Goal: Task Accomplishment & Management: Manage account settings

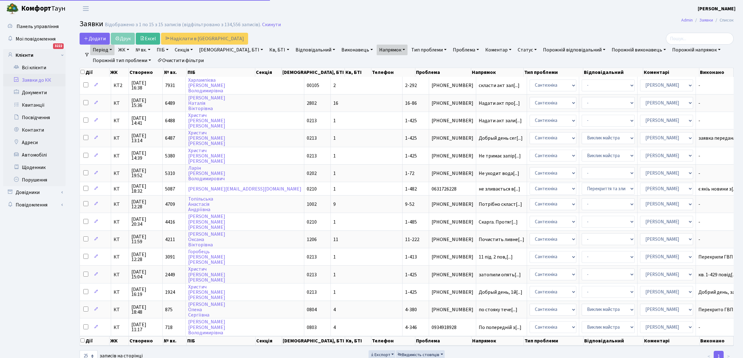
select select "25"
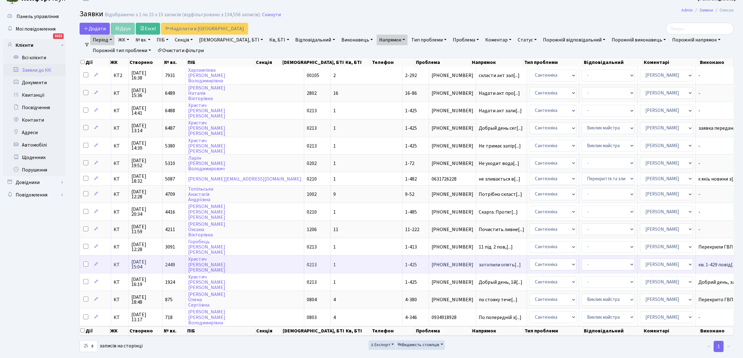
scroll to position [15, 0]
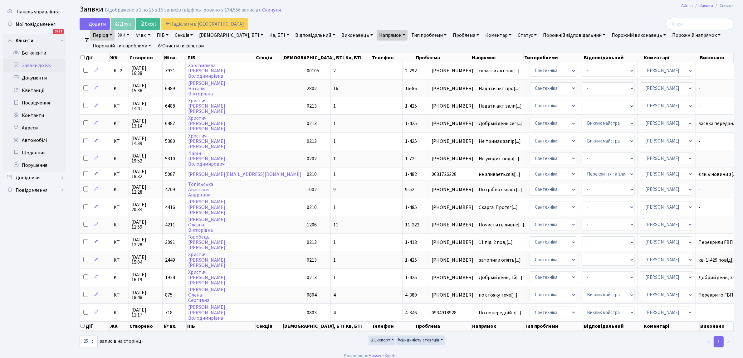
click at [104, 32] on link "Період" at bounding box center [102, 35] width 24 height 11
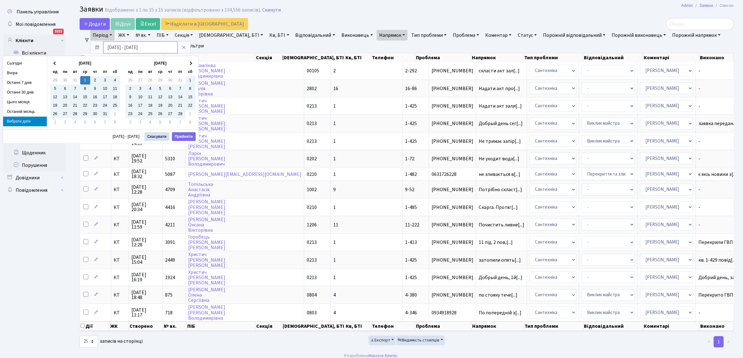
drag, startPoint x: 150, startPoint y: 46, endPoint x: 156, endPoint y: 46, distance: 6.2
click at [154, 46] on input "01.01.2025 - 30.09.2025" at bounding box center [140, 48] width 74 height 12
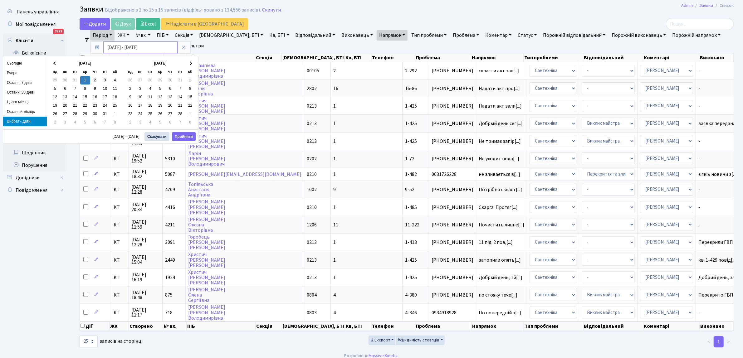
drag, startPoint x: 126, startPoint y: 45, endPoint x: 128, endPoint y: 49, distance: 3.8
click at [128, 49] on input "01.01.2025 - 30.09.2024" at bounding box center [140, 48] width 74 height 12
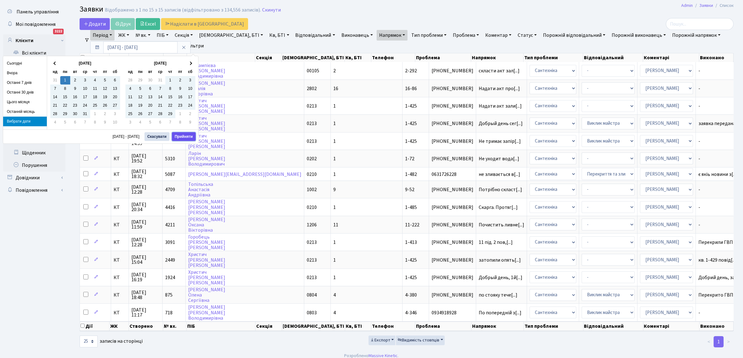
click at [183, 135] on button "Прийняти" at bounding box center [184, 136] width 24 height 9
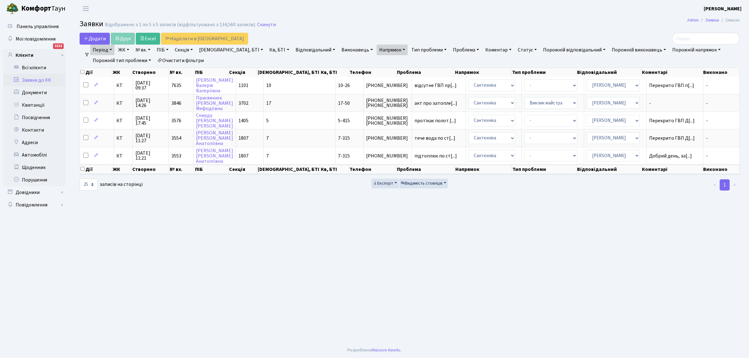
click at [108, 49] on link "Період" at bounding box center [102, 50] width 24 height 11
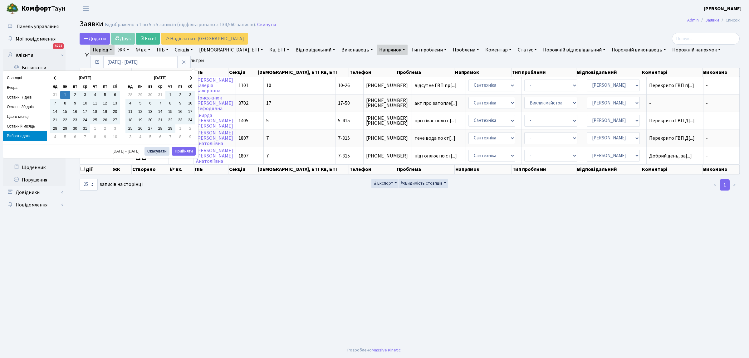
click at [299, 257] on main "Admin Заявки Список Заявки Відображено з 1 по 5 з 5 записів (відфільтровано з 1…" at bounding box center [409, 179] width 679 height 325
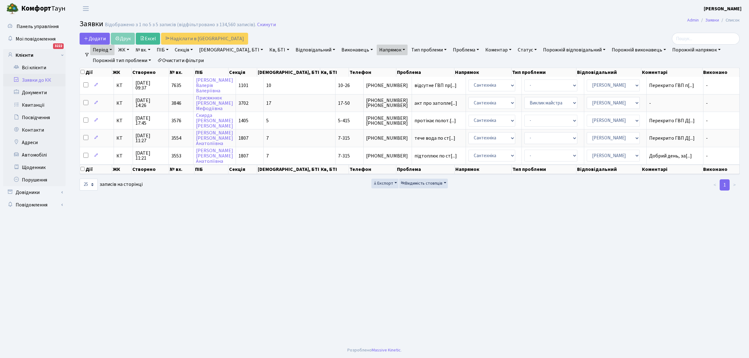
click at [110, 44] on div "Додати Друк Excel Надіслати в КАН" at bounding box center [298, 39] width 437 height 12
click at [111, 51] on link "Період" at bounding box center [102, 50] width 24 height 11
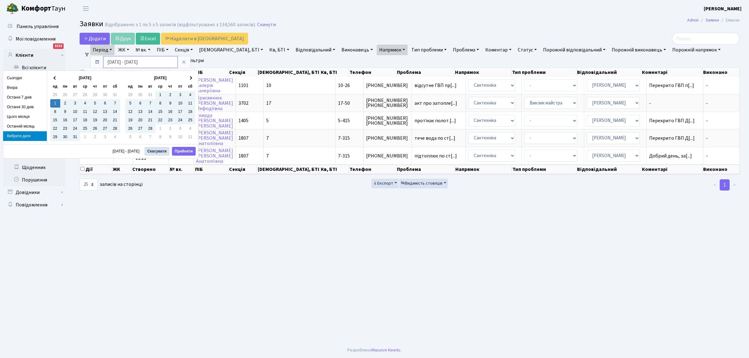
click at [159, 61] on input "01.01.2023 - 30.09.2024" at bounding box center [140, 62] width 74 height 12
click at [136, 62] on input "01.01.2023 - 30.09.2023" at bounding box center [140, 62] width 74 height 12
click at [141, 61] on input "01.01.2023 - 30.09.2023" at bounding box center [140, 62] width 74 height 12
click at [139, 61] on input "01.01.2023 - 30.09.2023" at bounding box center [140, 62] width 74 height 12
type input "01.01.2023 - 30.12.2023"
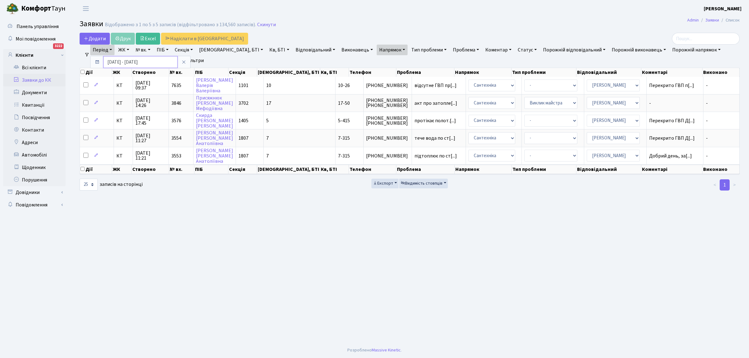
click at [162, 62] on input "01.01.2023 - 30.12.2023" at bounding box center [140, 62] width 74 height 12
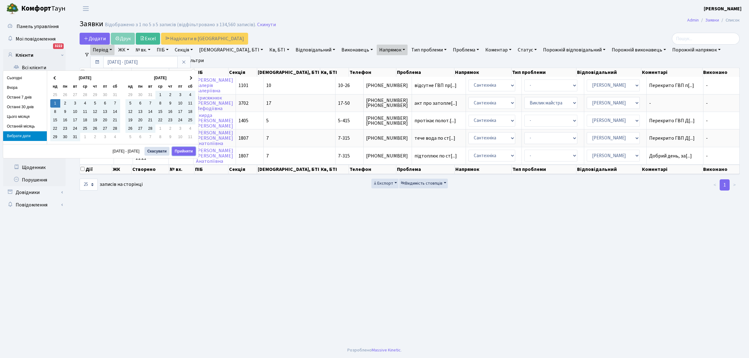
click at [185, 150] on button "Прийняти" at bounding box center [184, 151] width 24 height 9
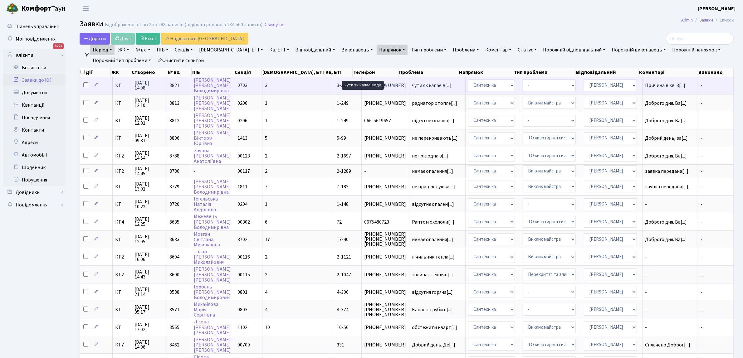
click at [412, 86] on span "чути як капае в[...]" at bounding box center [432, 85] width 40 height 7
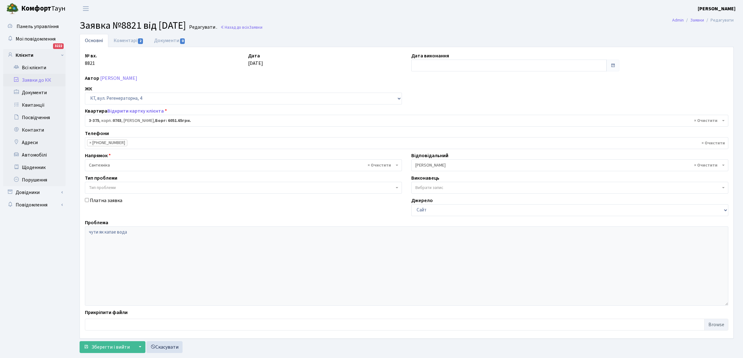
select select "1593"
click at [423, 66] on input "text" at bounding box center [508, 66] width 195 height 12
click at [459, 125] on td "19" at bounding box center [454, 125] width 9 height 9
type input "[DATE]"
click at [110, 345] on span "Зберегти і вийти" at bounding box center [110, 347] width 38 height 7
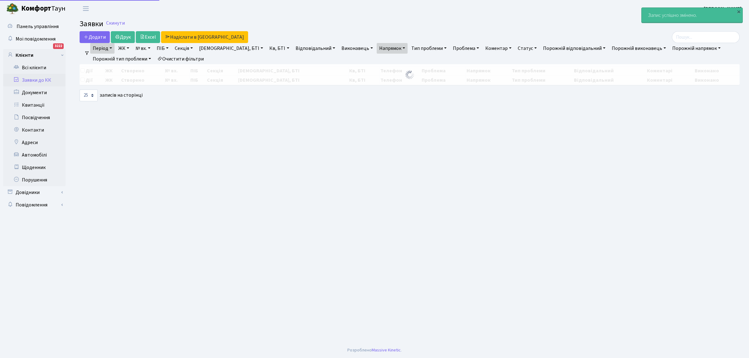
select select "25"
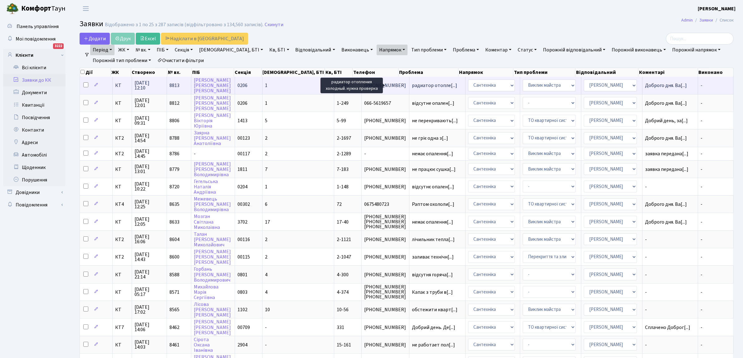
click at [413, 87] on span "радиатор отопле[...]" at bounding box center [434, 85] width 45 height 7
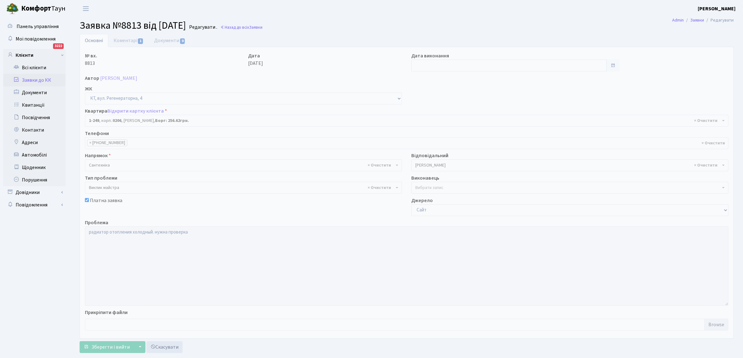
select select "249"
select select "29"
click at [431, 66] on input "text" at bounding box center [508, 66] width 195 height 12
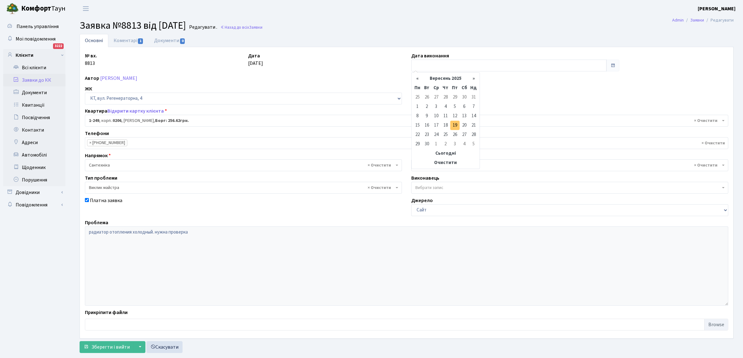
click at [456, 128] on td "19" at bounding box center [454, 125] width 9 height 9
type input "19.09.2025"
click at [112, 348] on span "Зберегти і вийти" at bounding box center [110, 347] width 38 height 7
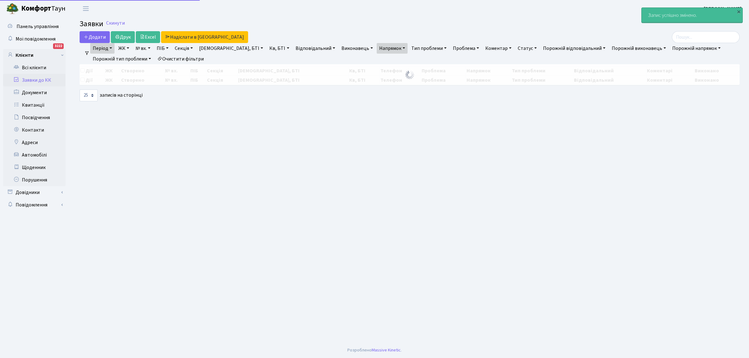
select select "25"
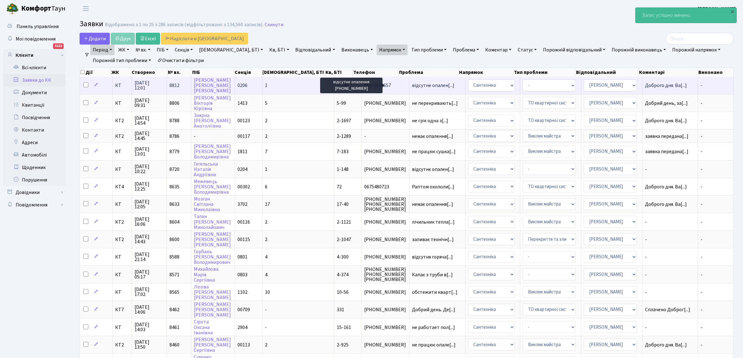
click at [412, 85] on span "відсутне опален[...]" at bounding box center [433, 85] width 42 height 7
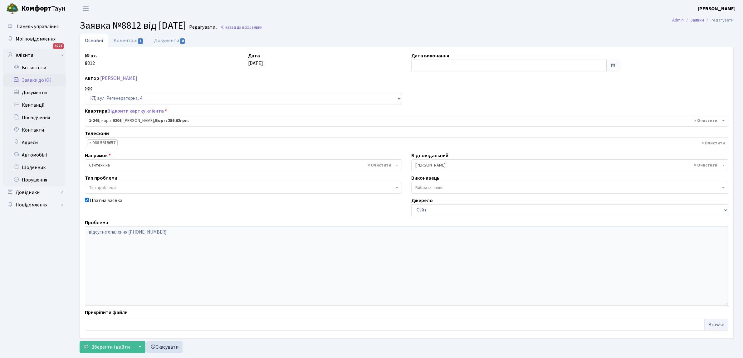
select select "249"
click at [420, 63] on input "text" at bounding box center [508, 66] width 195 height 12
click at [456, 125] on td "19" at bounding box center [454, 125] width 9 height 9
type input "19.09.2025"
click at [102, 346] on span "Зберегти і вийти" at bounding box center [110, 347] width 38 height 7
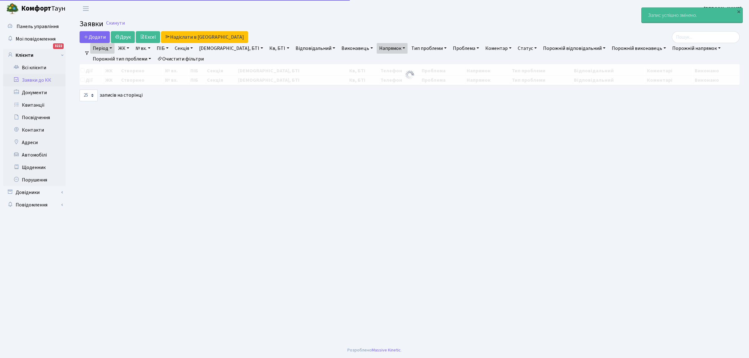
select select "25"
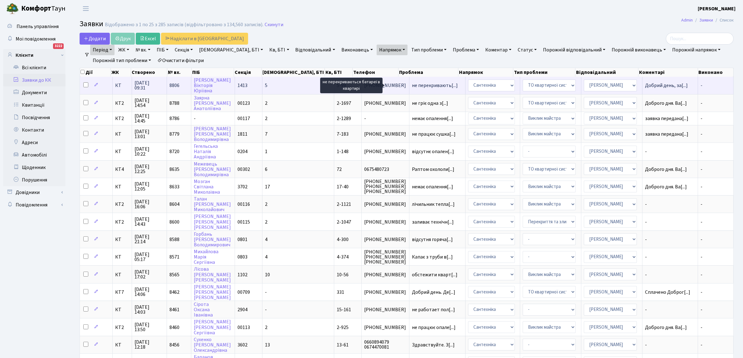
click at [412, 84] on span "не перекривають[...]" at bounding box center [435, 85] width 46 height 7
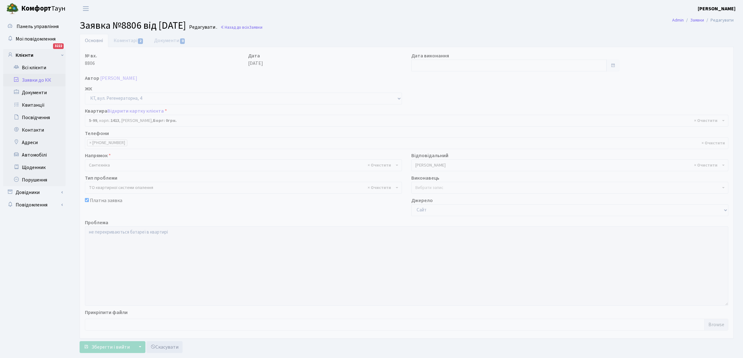
select select "2455"
select select "14"
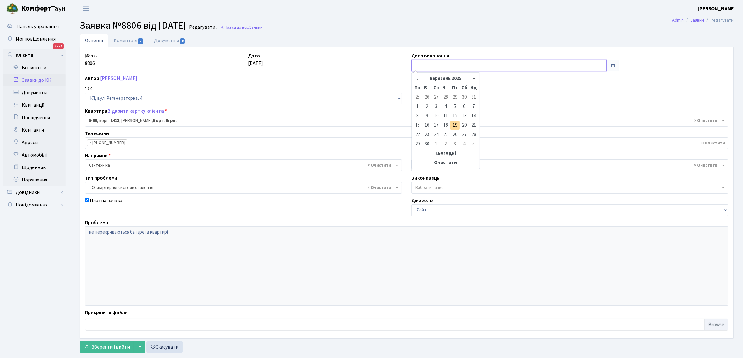
click at [420, 64] on input "text" at bounding box center [508, 66] width 195 height 12
click at [456, 123] on td "19" at bounding box center [454, 125] width 9 height 9
type input "[DATE]"
drag, startPoint x: 115, startPoint y: 347, endPoint x: 122, endPoint y: 340, distance: 9.3
click at [115, 347] on span "Зберегти і вийти" at bounding box center [110, 347] width 38 height 7
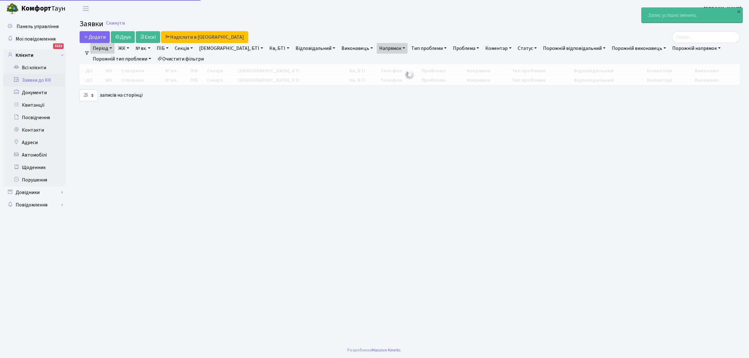
select select "25"
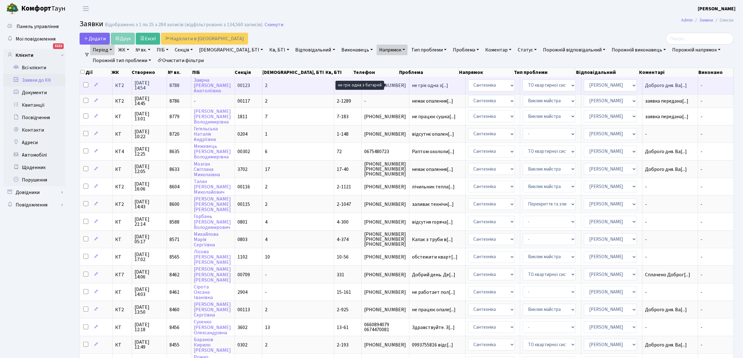
click at [412, 85] on span "не гріє одна з[...]" at bounding box center [430, 85] width 36 height 7
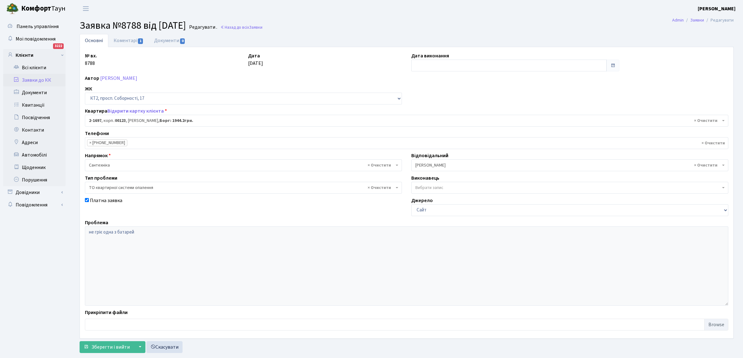
select select "13312"
select select "14"
click at [417, 66] on input "text" at bounding box center [508, 66] width 195 height 12
drag, startPoint x: 456, startPoint y: 125, endPoint x: 450, endPoint y: 133, distance: 9.9
click at [456, 125] on td "19" at bounding box center [454, 125] width 9 height 9
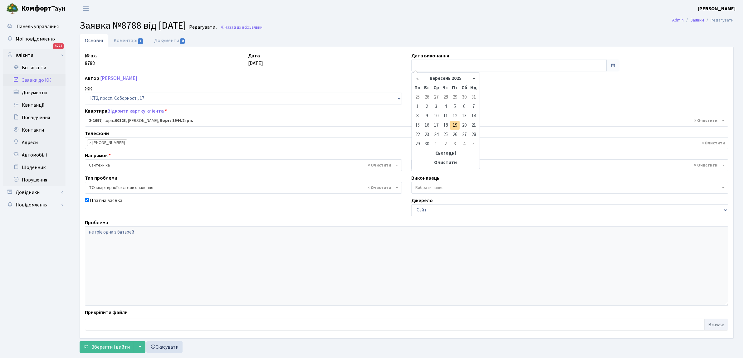
type input "[DATE]"
click at [108, 347] on span "Зберегти і вийти" at bounding box center [110, 347] width 38 height 7
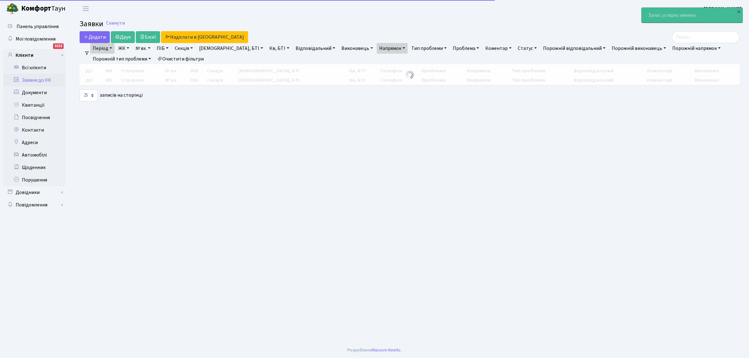
select select "25"
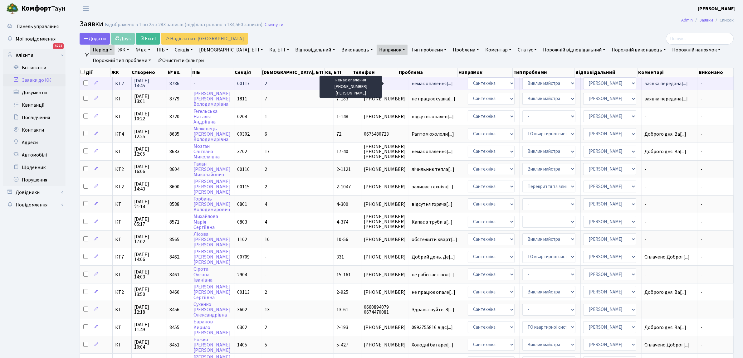
click at [412, 83] on span "немає опалення[...]" at bounding box center [432, 83] width 41 height 7
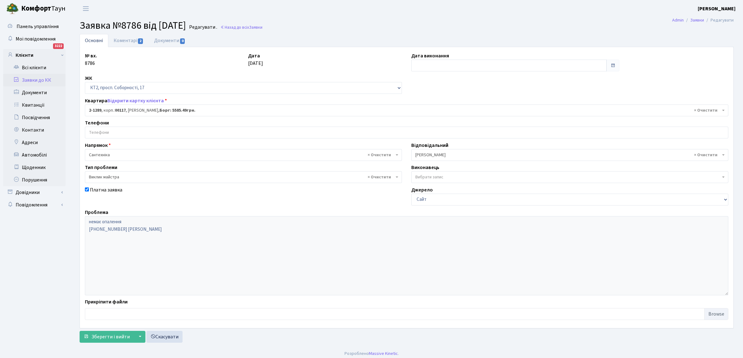
select select "12904"
select select "29"
click at [420, 65] on input "text" at bounding box center [508, 66] width 195 height 12
click at [455, 124] on td "19" at bounding box center [454, 125] width 9 height 9
type input "[DATE]"
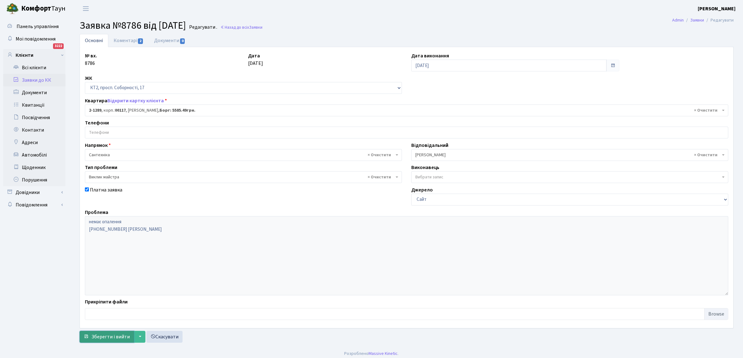
click at [93, 335] on span "Зберегти і вийти" at bounding box center [110, 337] width 38 height 7
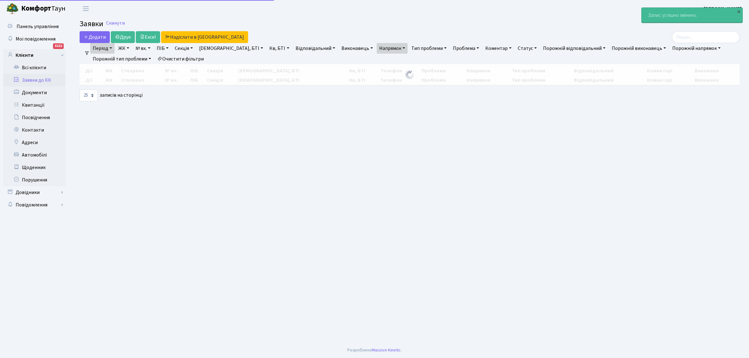
select select "25"
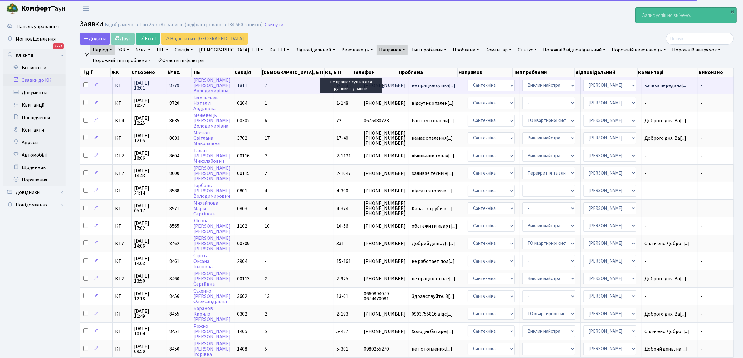
click at [412, 83] on span "не працює сушка[...]" at bounding box center [434, 85] width 44 height 7
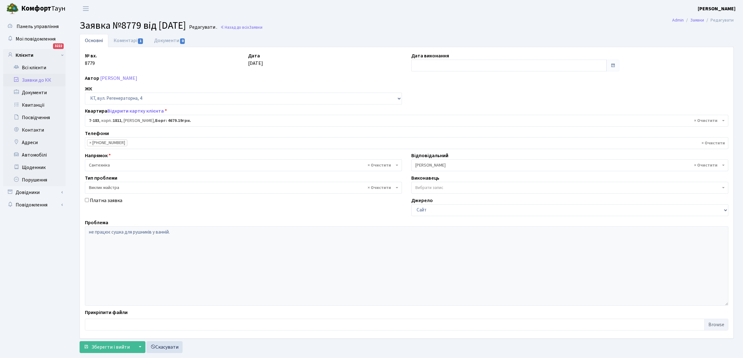
select select "5024"
select select "29"
click at [423, 67] on input "text" at bounding box center [508, 66] width 195 height 12
click at [455, 126] on td "19" at bounding box center [454, 125] width 9 height 9
type input "19.09.2025"
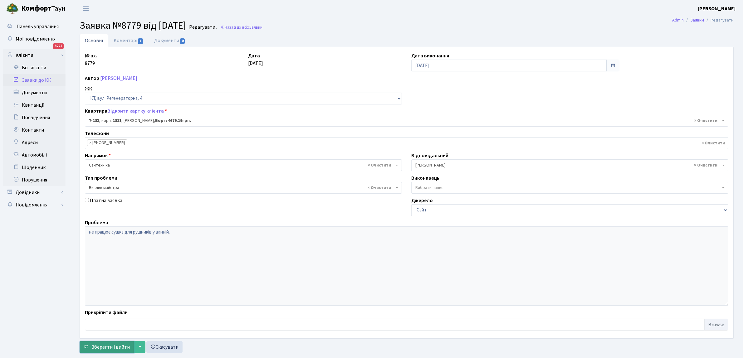
click at [106, 345] on span "Зберегти і вийти" at bounding box center [110, 347] width 38 height 7
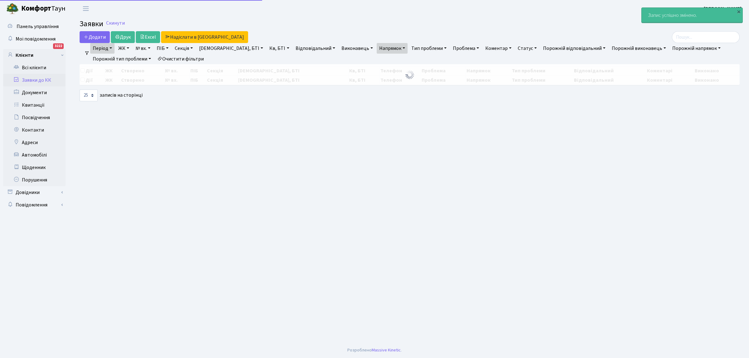
select select "25"
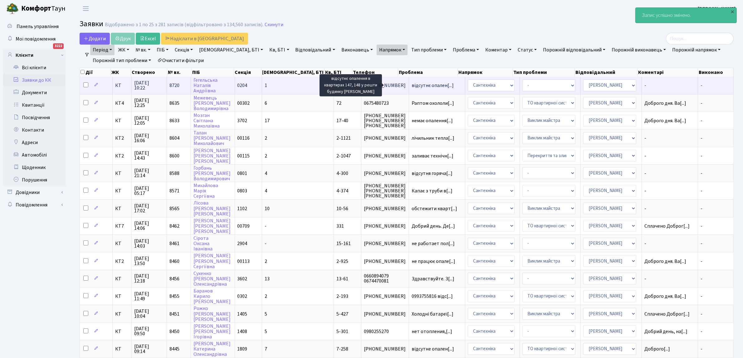
click at [412, 86] on span "відсутнє опален[...]" at bounding box center [433, 85] width 42 height 7
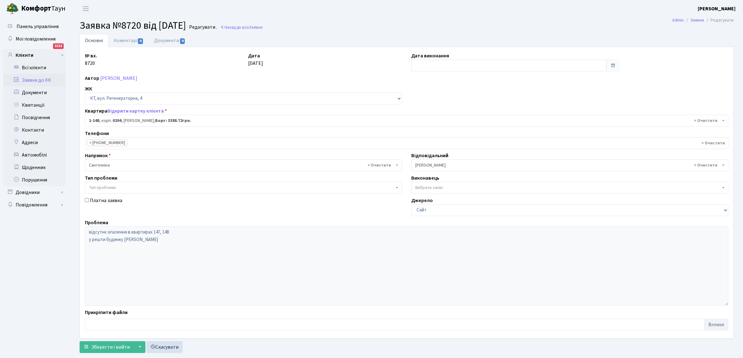
select select "148"
click at [420, 63] on input "text" at bounding box center [508, 66] width 195 height 12
click at [457, 123] on td "19" at bounding box center [454, 125] width 9 height 9
type input "[DATE]"
click at [105, 347] on span "Зберегти і вийти" at bounding box center [110, 347] width 38 height 7
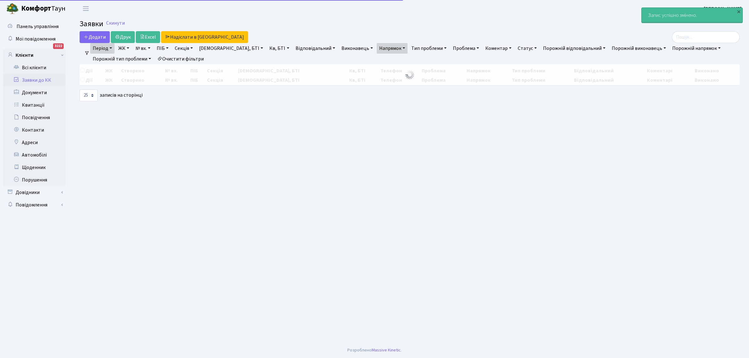
select select "25"
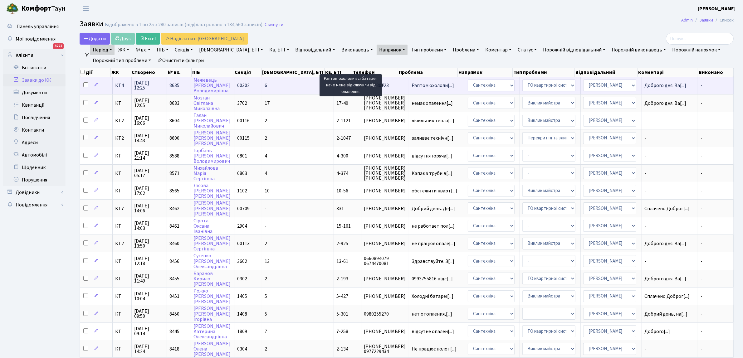
click at [412, 84] on span "Раптом охололи[...]" at bounding box center [433, 85] width 42 height 7
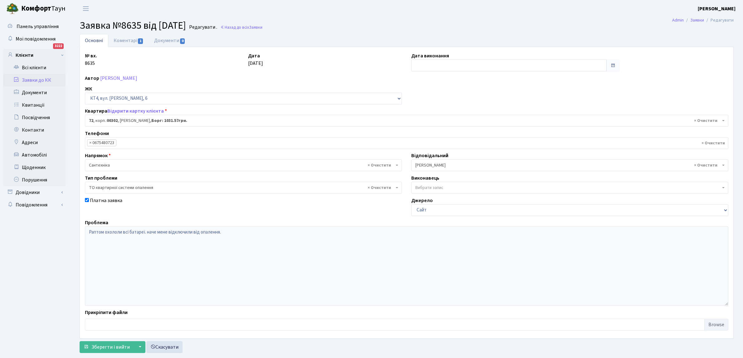
select select "16800"
select select "14"
click at [421, 66] on input "text" at bounding box center [508, 66] width 195 height 12
click at [457, 124] on td "19" at bounding box center [454, 125] width 9 height 9
type input "[DATE]"
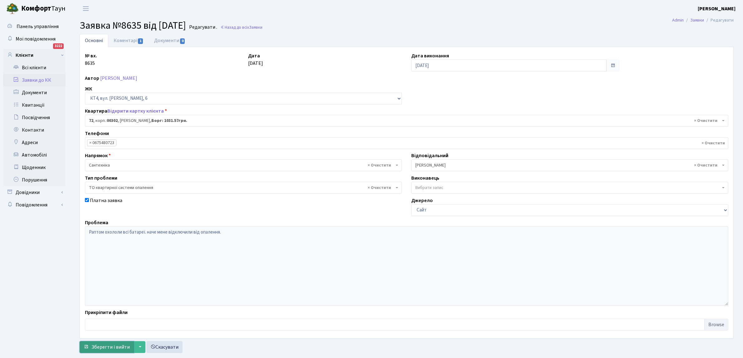
click at [107, 345] on span "Зберегти і вийти" at bounding box center [110, 347] width 38 height 7
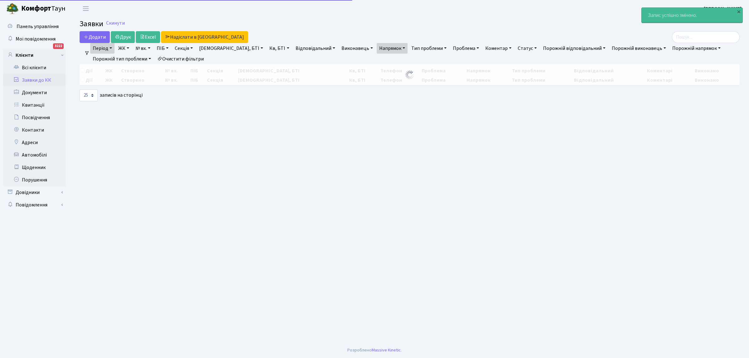
select select "25"
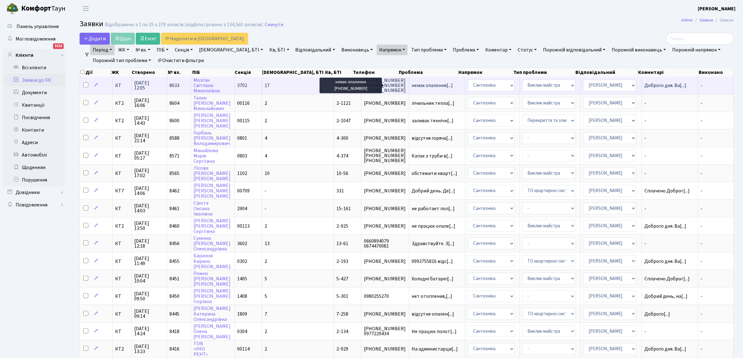
click at [412, 86] on span "немає опалення[...]" at bounding box center [432, 85] width 41 height 7
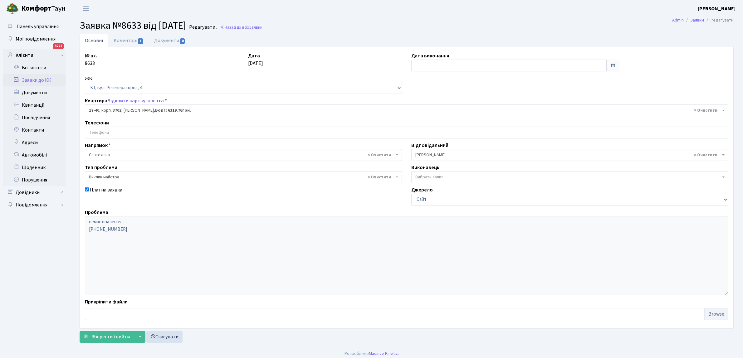
select select "8994"
select select "29"
click at [426, 63] on input "text" at bounding box center [508, 66] width 195 height 12
click at [453, 125] on td "19" at bounding box center [454, 125] width 9 height 9
type input "[DATE]"
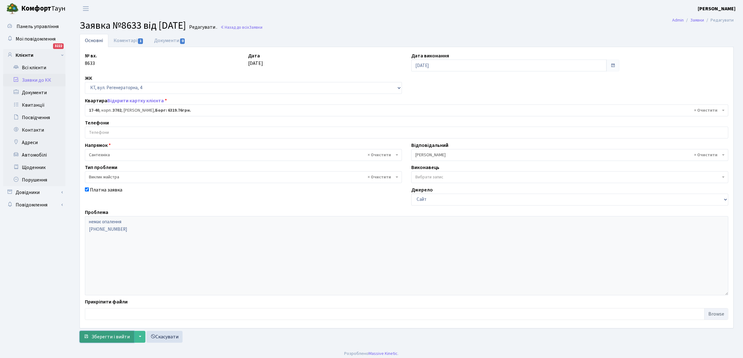
click at [112, 335] on span "Зберегти і вийти" at bounding box center [110, 337] width 38 height 7
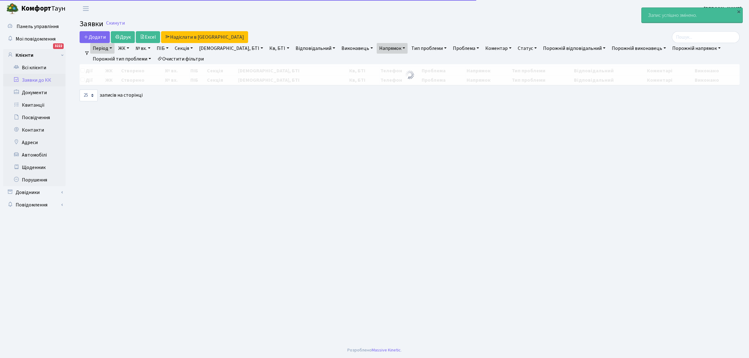
select select "25"
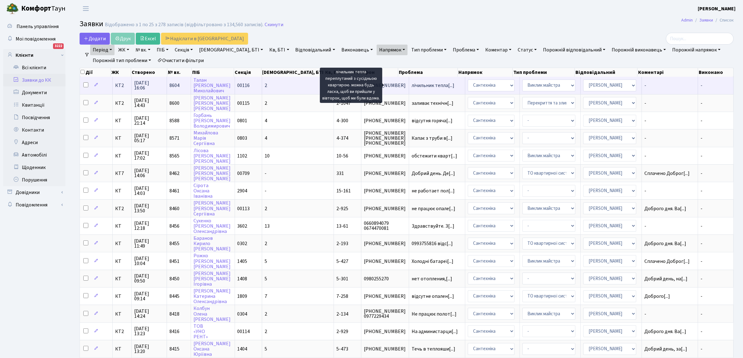
click at [412, 85] on span "лічильник тепла[...]" at bounding box center [433, 85] width 43 height 7
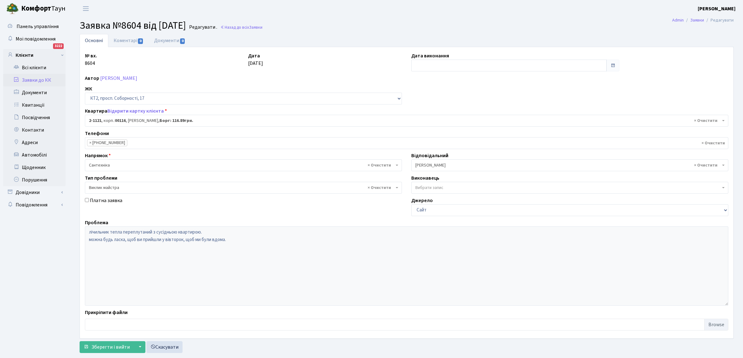
select select "12736"
select select "29"
click at [417, 65] on input "text" at bounding box center [508, 66] width 195 height 12
click at [456, 125] on td "19" at bounding box center [454, 125] width 9 height 9
type input "[DATE]"
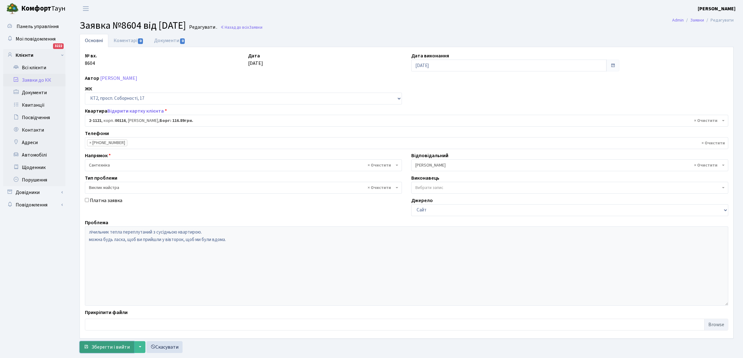
click at [101, 345] on span "Зберегти і вийти" at bounding box center [110, 347] width 38 height 7
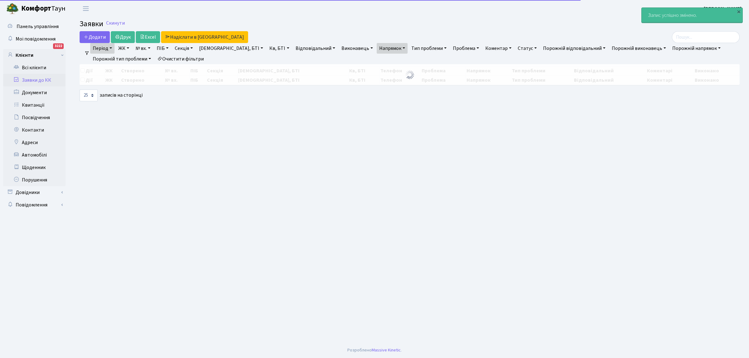
select select "25"
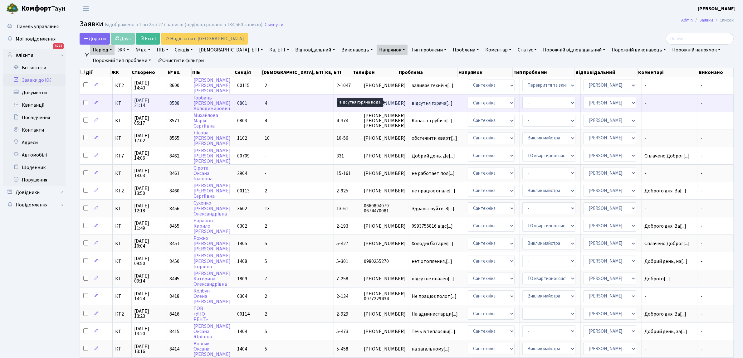
click at [412, 102] on span "відсутня горяча[...]" at bounding box center [432, 103] width 41 height 7
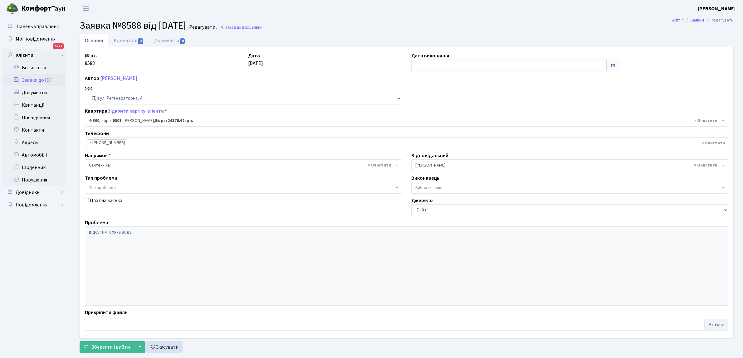
select select "1759"
click at [429, 63] on input "text" at bounding box center [508, 66] width 195 height 12
click at [454, 125] on td "19" at bounding box center [454, 125] width 9 height 9
type input "19.09.2025"
click at [105, 345] on span "Зберегти і вийти" at bounding box center [110, 347] width 38 height 7
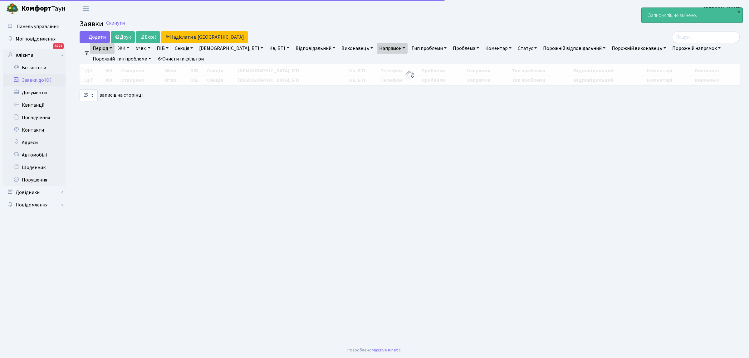
select select "25"
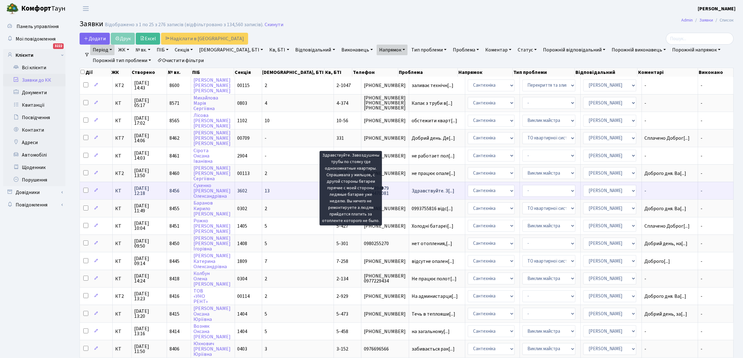
click at [412, 189] on span "Здравствуйте. З[...]" at bounding box center [433, 191] width 43 height 7
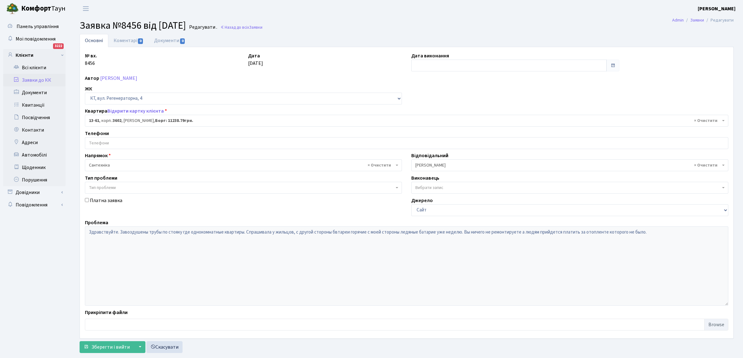
select select "7707"
click at [418, 66] on input "text" at bounding box center [508, 66] width 195 height 12
click at [457, 125] on td "19" at bounding box center [454, 125] width 9 height 9
type input "[DATE]"
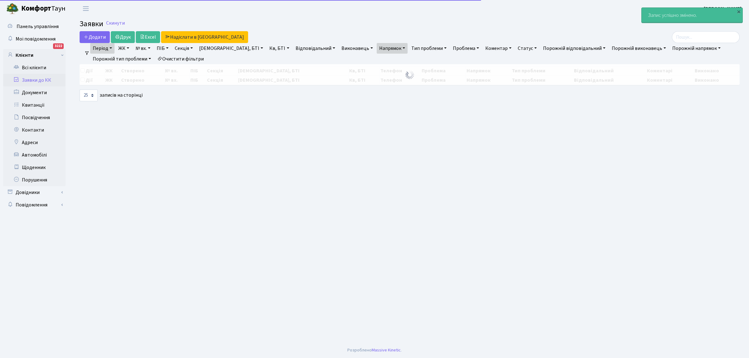
select select "25"
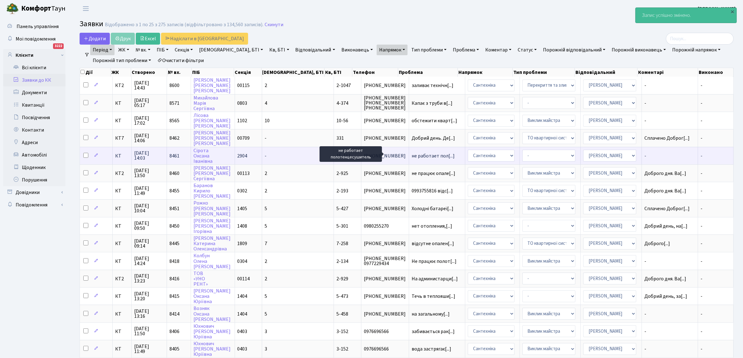
click at [412, 154] on span "не работает пол[...]" at bounding box center [433, 156] width 43 height 7
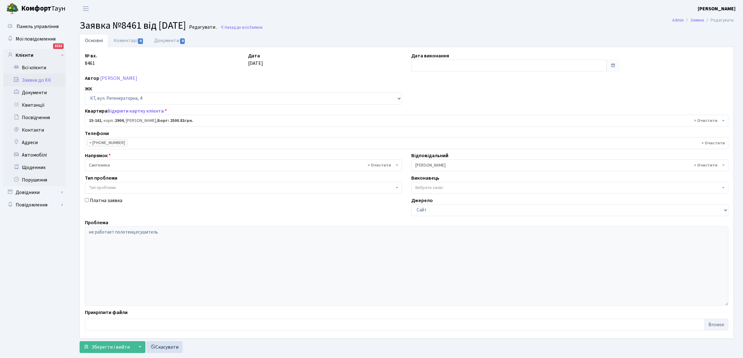
select select "8936"
click at [416, 63] on input "text" at bounding box center [508, 66] width 195 height 12
click at [456, 125] on td "19" at bounding box center [454, 125] width 9 height 9
type input "[DATE]"
click at [105, 347] on span "Зберегти і вийти" at bounding box center [110, 347] width 38 height 7
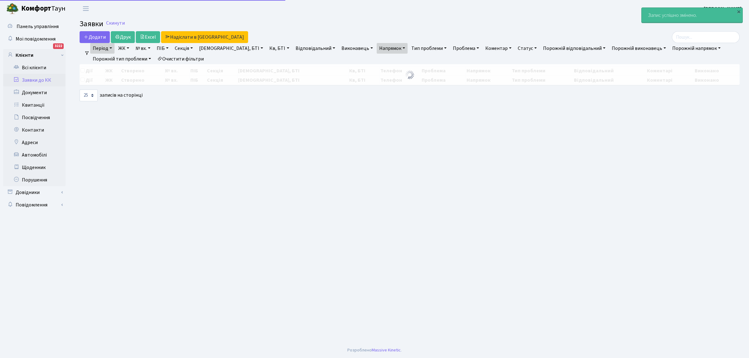
select select "25"
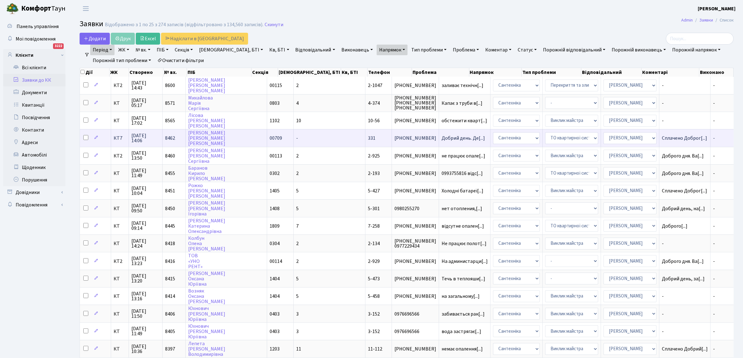
click at [439, 133] on td "Добрий день. Де[...]" at bounding box center [464, 137] width 51 height 17
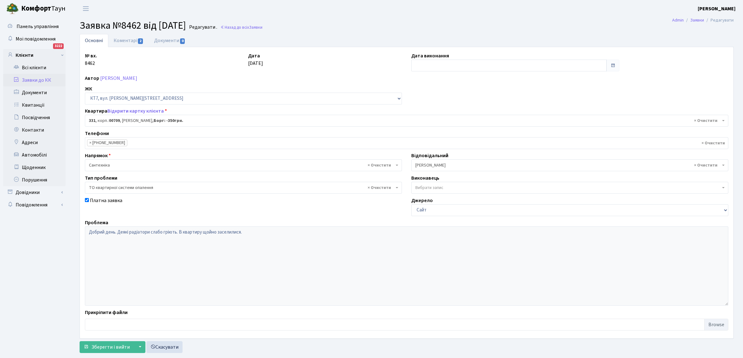
select select "18844"
select select "14"
click at [426, 66] on input "text" at bounding box center [508, 66] width 195 height 12
click at [455, 122] on td "19" at bounding box center [454, 125] width 9 height 9
type input "19.09.2025"
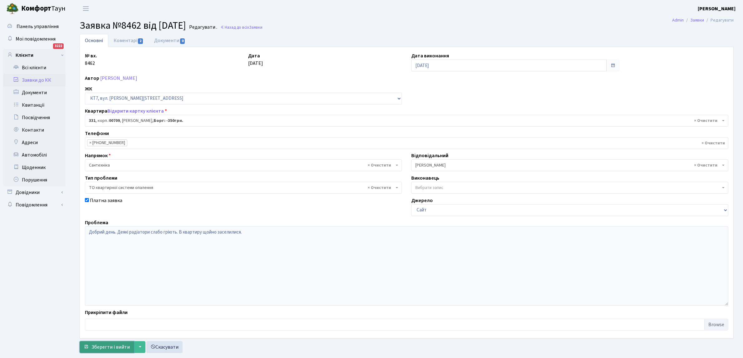
click at [112, 345] on span "Зберегти і вийти" at bounding box center [110, 347] width 38 height 7
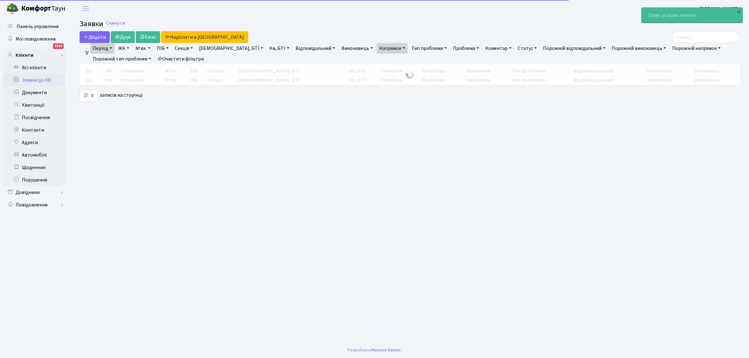
select select "25"
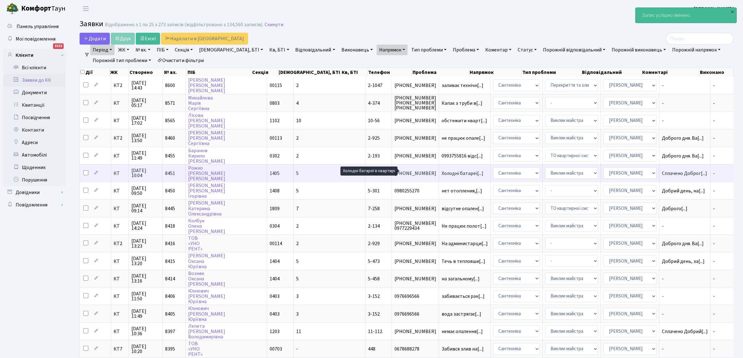
click at [442, 173] on span "Холодні батареї[...]" at bounding box center [463, 173] width 42 height 7
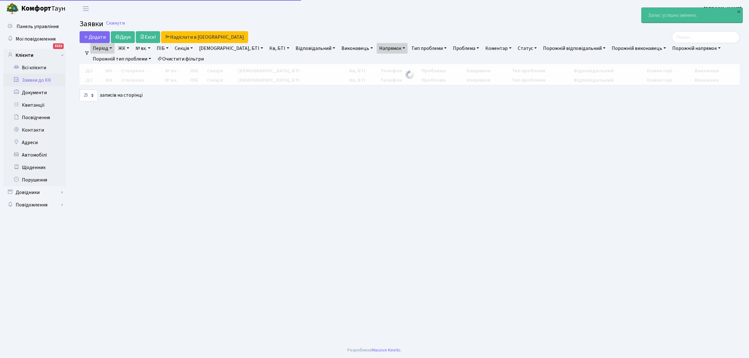
select select "25"
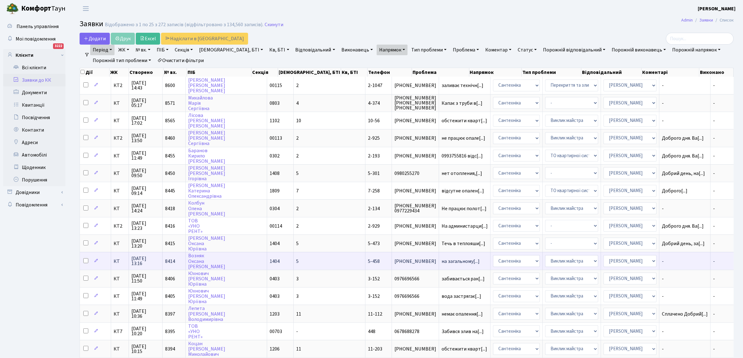
click at [394, 259] on span "[PHONE_NUMBER]" at bounding box center [415, 261] width 42 height 5
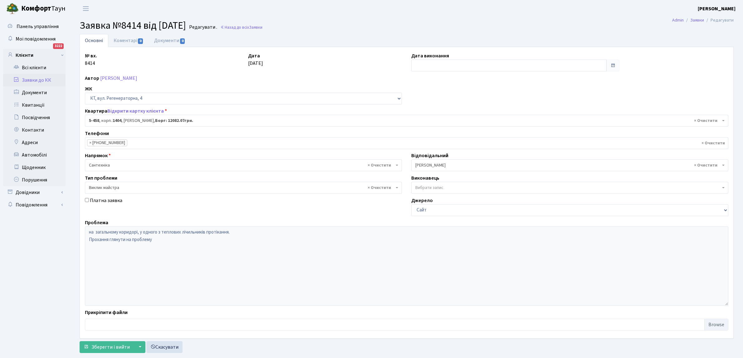
select select "2066"
select select "29"
click at [420, 68] on input "text" at bounding box center [508, 66] width 195 height 12
click at [455, 126] on td "19" at bounding box center [454, 125] width 9 height 9
type input "[DATE]"
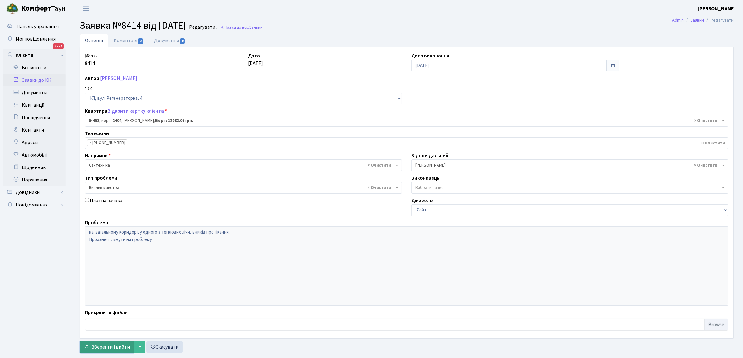
click at [116, 344] on button "Зберегти і вийти" at bounding box center [107, 347] width 54 height 12
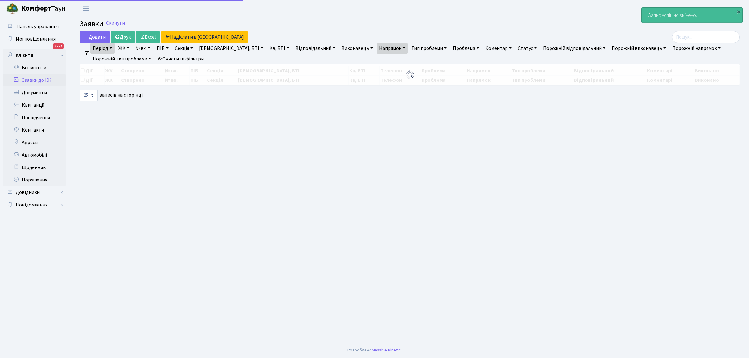
select select "25"
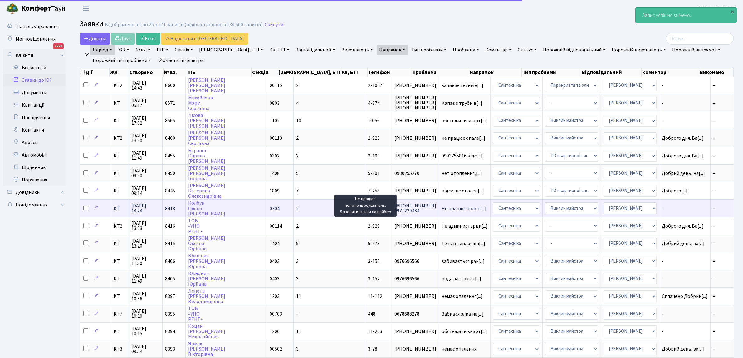
click at [442, 205] on span "Не працює полот[...]" at bounding box center [464, 208] width 45 height 7
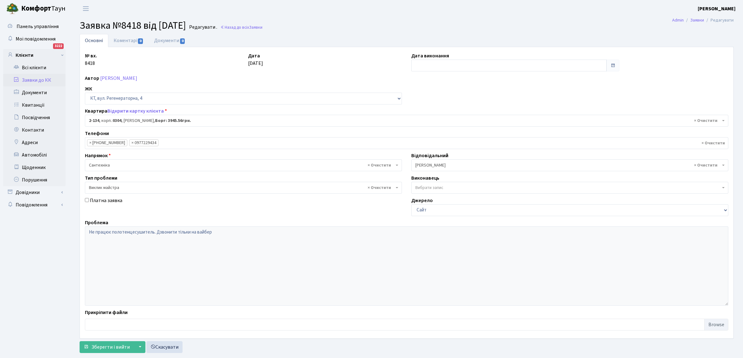
select select "624"
select select "29"
click at [425, 65] on input "text" at bounding box center [508, 66] width 195 height 12
click at [455, 127] on td "19" at bounding box center [454, 125] width 9 height 9
type input "[DATE]"
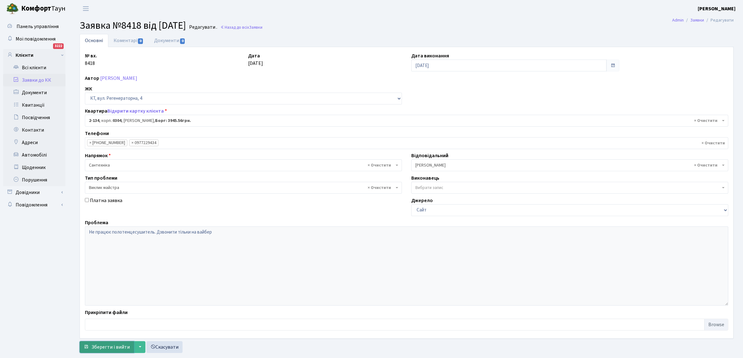
click at [111, 345] on span "Зберегти і вийти" at bounding box center [110, 347] width 38 height 7
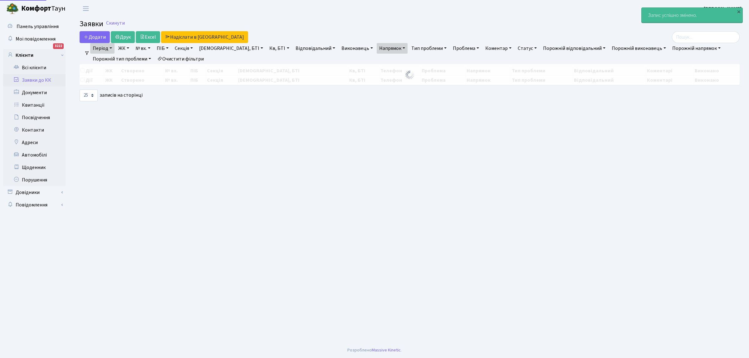
select select "25"
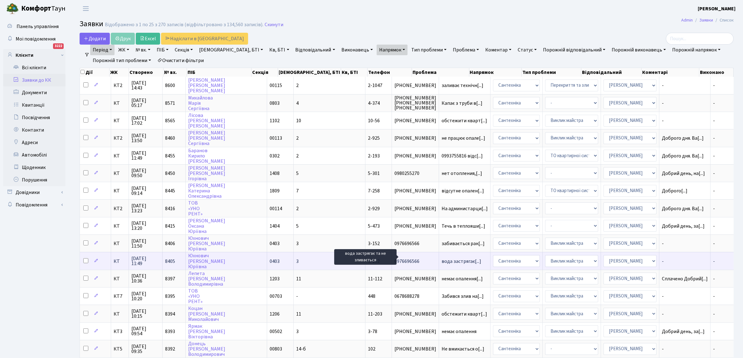
click at [442, 258] on span "вода застрягає[...]" at bounding box center [462, 261] width 40 height 7
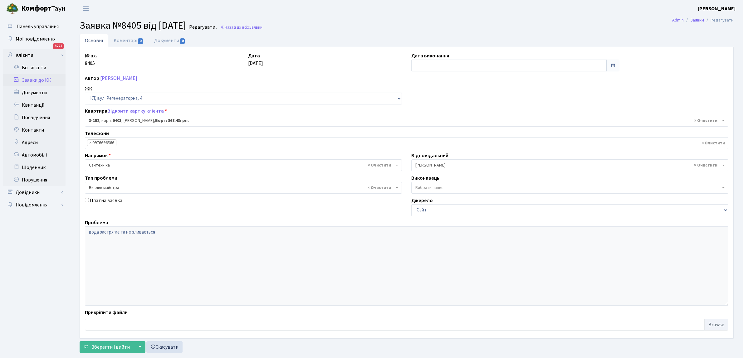
select select "819"
select select "29"
click at [426, 70] on input "text" at bounding box center [508, 66] width 195 height 12
click at [456, 124] on td "19" at bounding box center [454, 125] width 9 height 9
type input "19.09.2025"
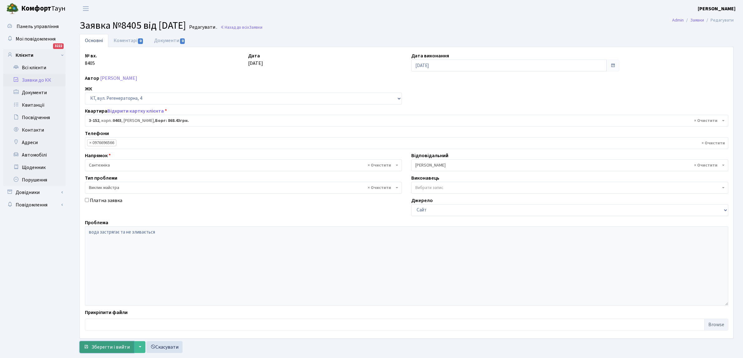
click at [108, 347] on span "Зберегти і вийти" at bounding box center [110, 347] width 38 height 7
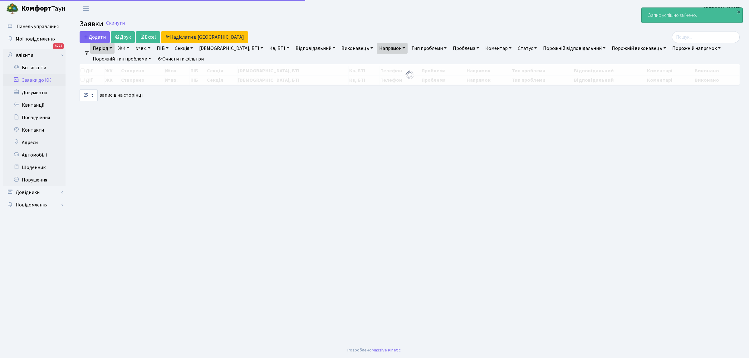
select select "25"
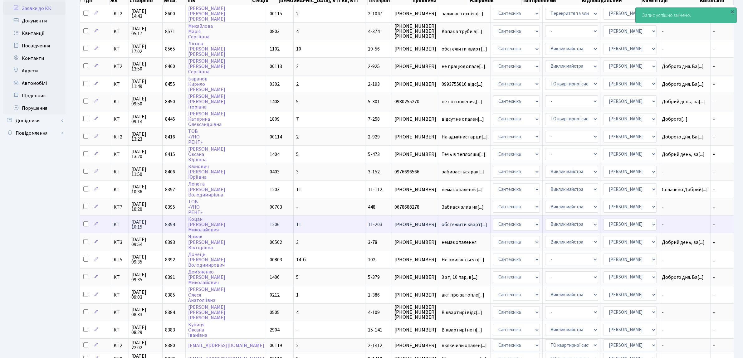
scroll to position [78, 0]
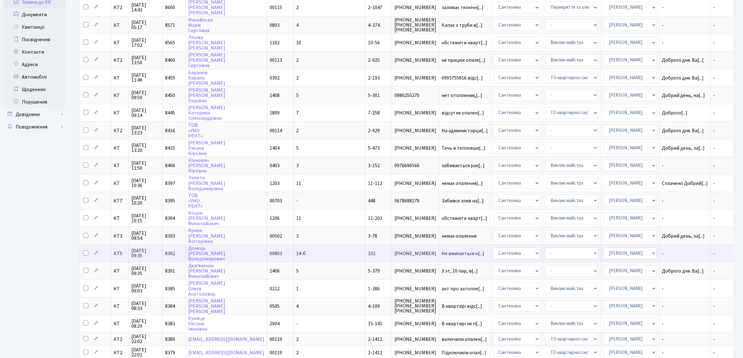
click at [394, 251] on span "[PHONE_NUMBER]" at bounding box center [415, 253] width 42 height 5
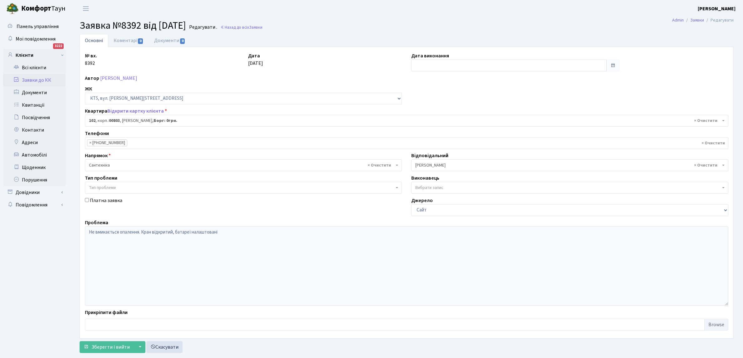
select select "17632"
click at [419, 63] on input "text" at bounding box center [508, 66] width 195 height 12
click at [454, 125] on td "19" at bounding box center [454, 125] width 9 height 9
type input "19.09.2025"
click at [100, 349] on span "Зберегти і вийти" at bounding box center [110, 347] width 38 height 7
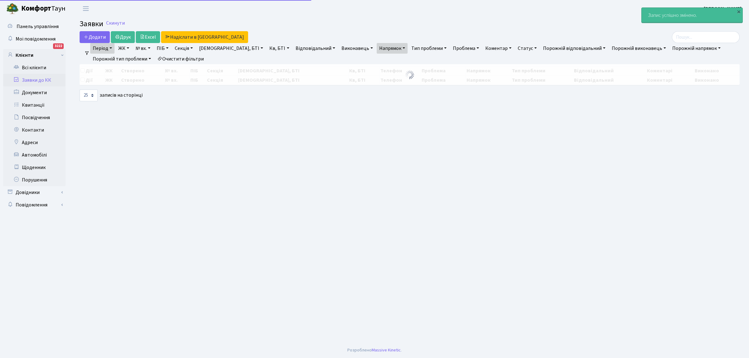
select select "25"
